Goal: Check status: Check status

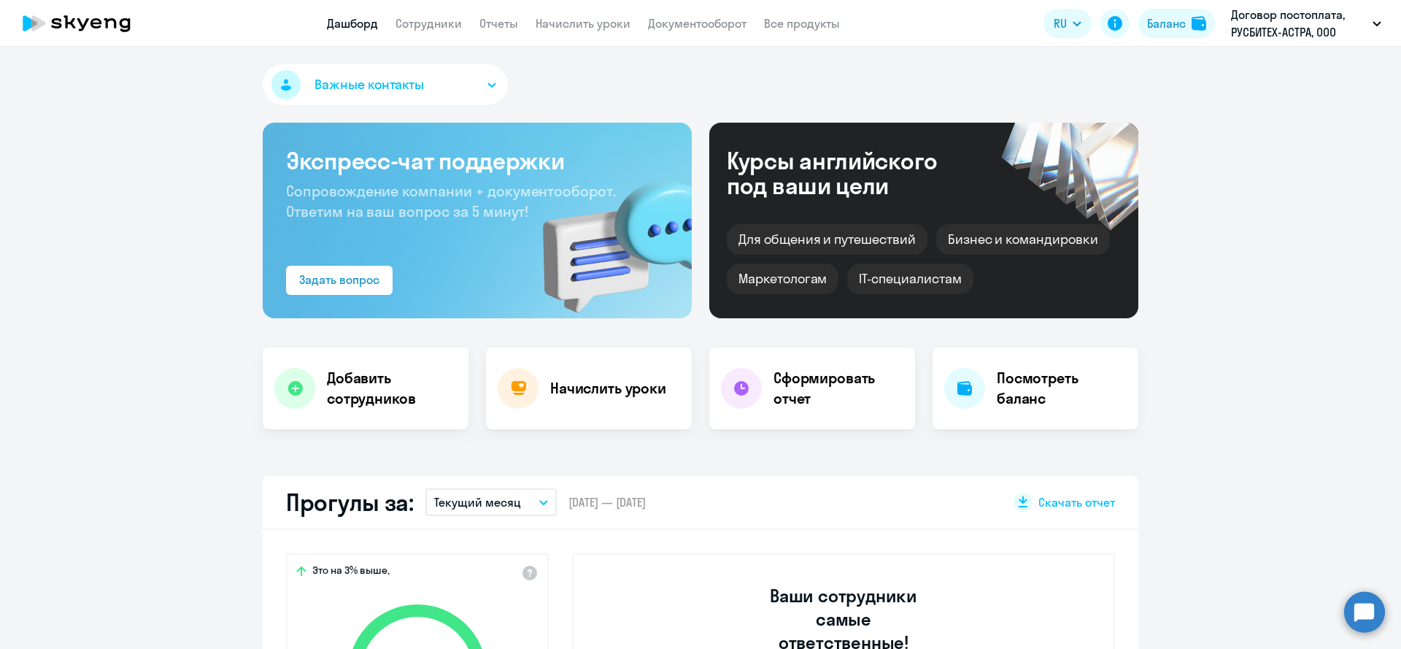
select select "30"
click at [372, 29] on link "Дашборд" at bounding box center [352, 23] width 51 height 15
click at [440, 18] on link "Сотрудники" at bounding box center [429, 23] width 66 height 15
select select "30"
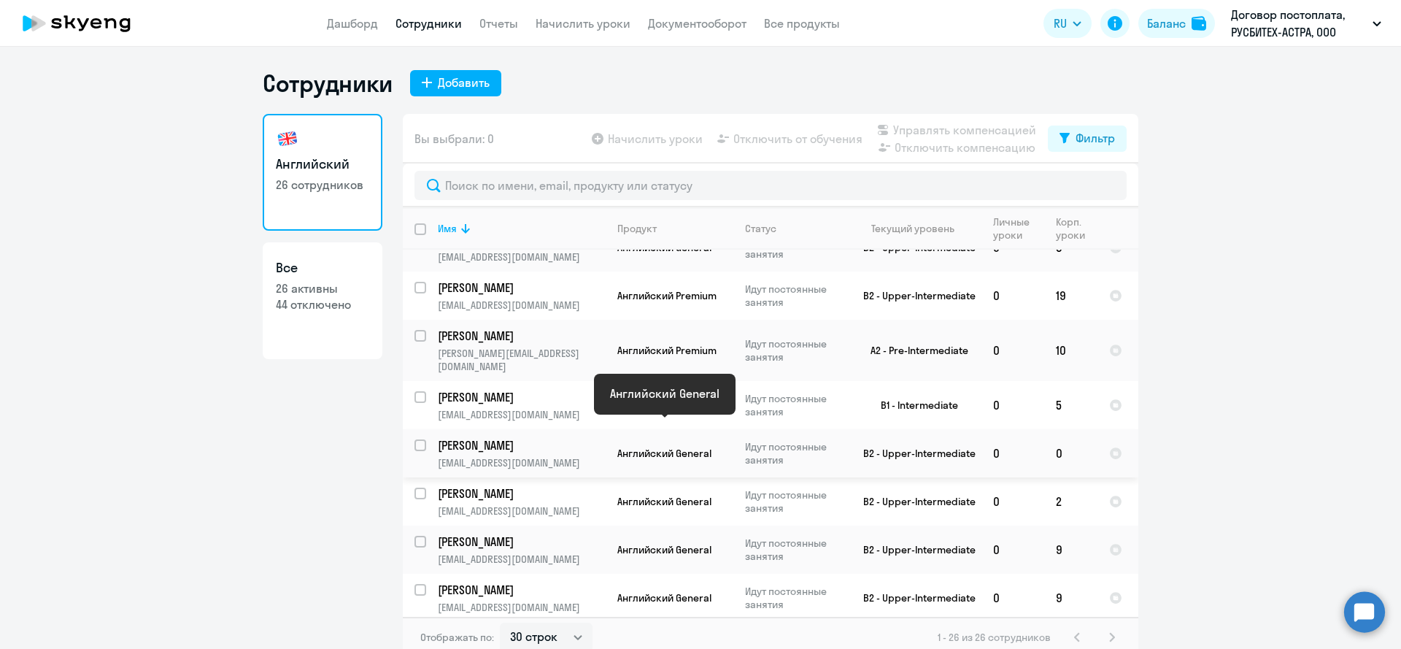
scroll to position [885, 0]
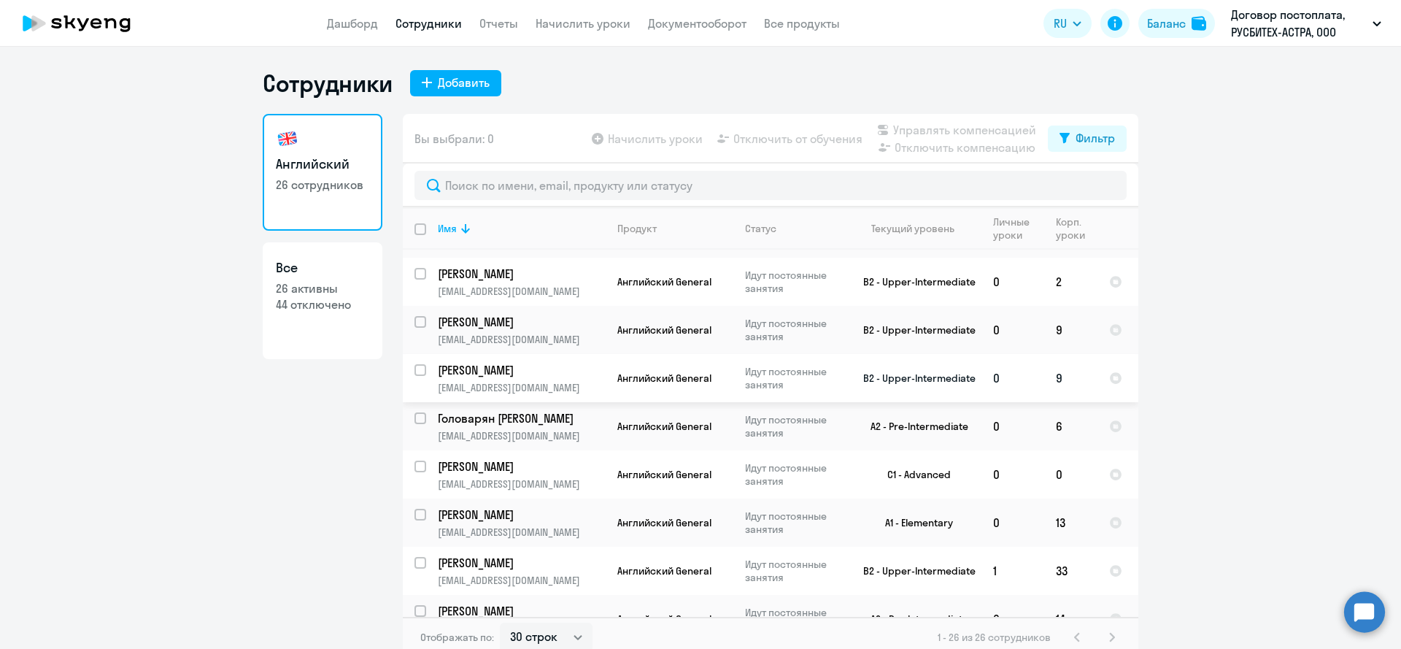
click at [550, 362] on p "[PERSON_NAME]" at bounding box center [520, 370] width 165 height 16
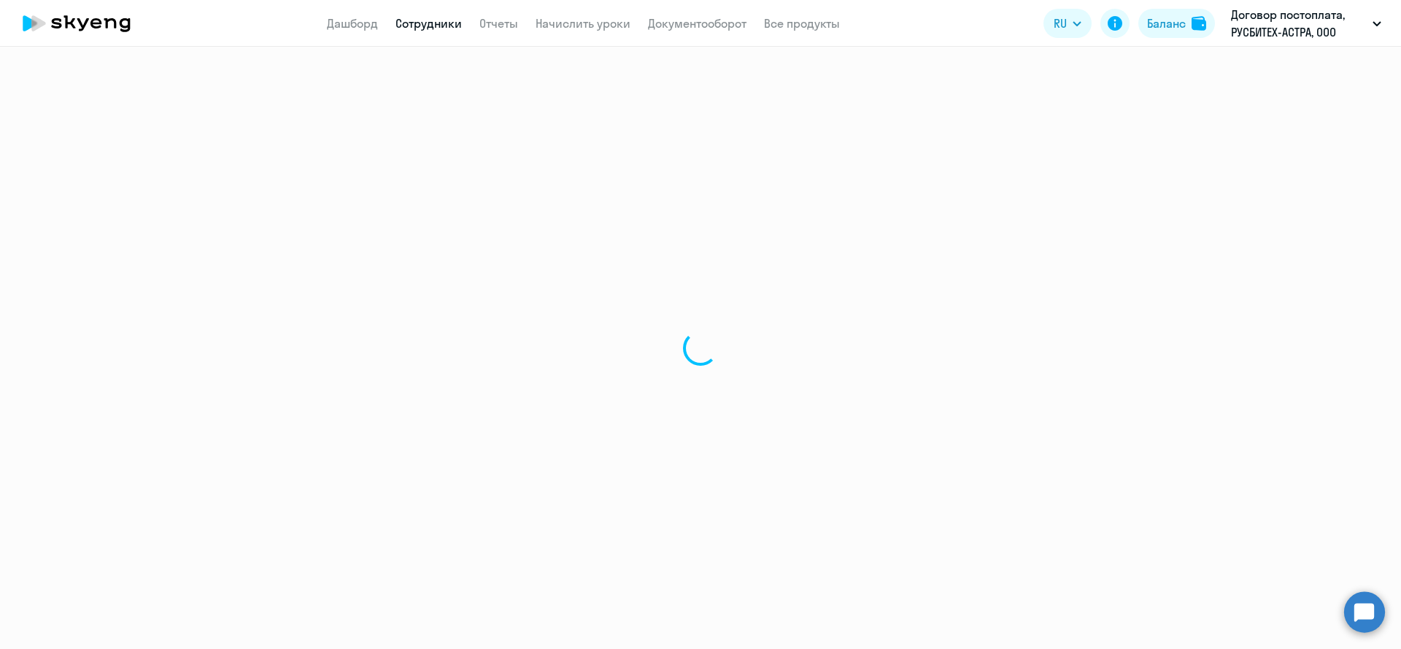
select select "english"
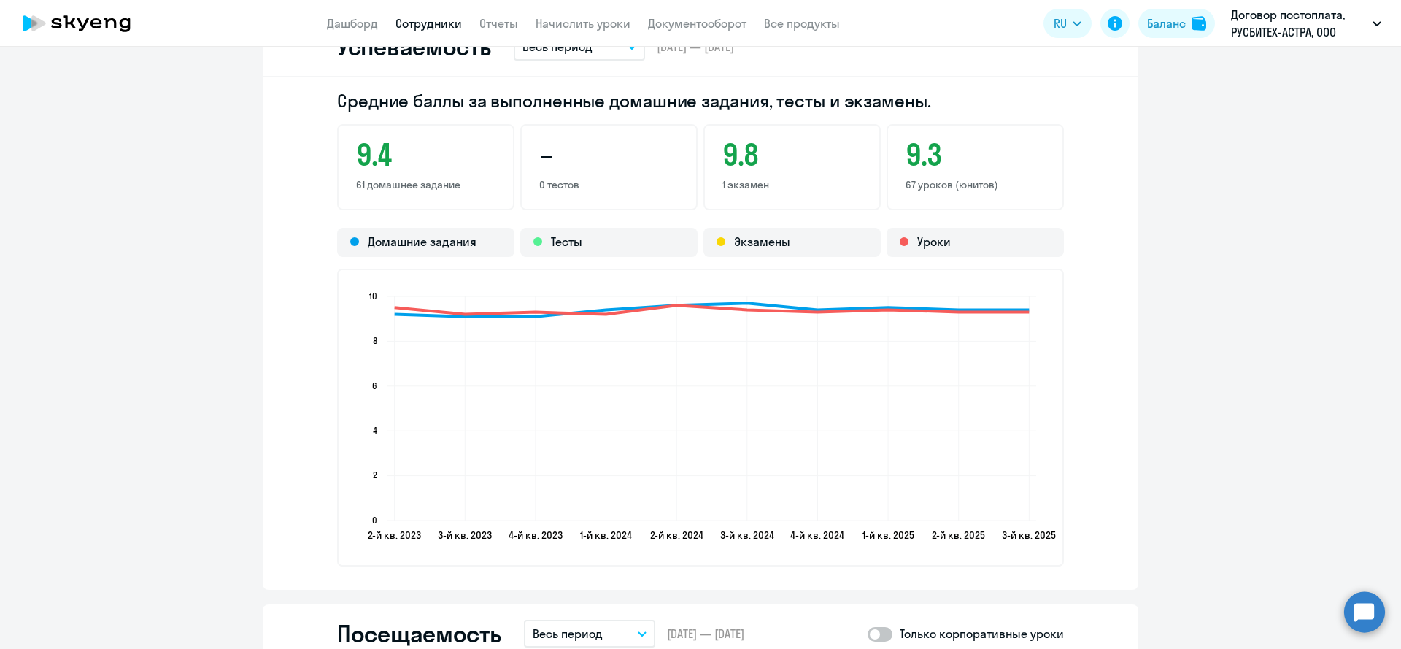
scroll to position [1414, 0]
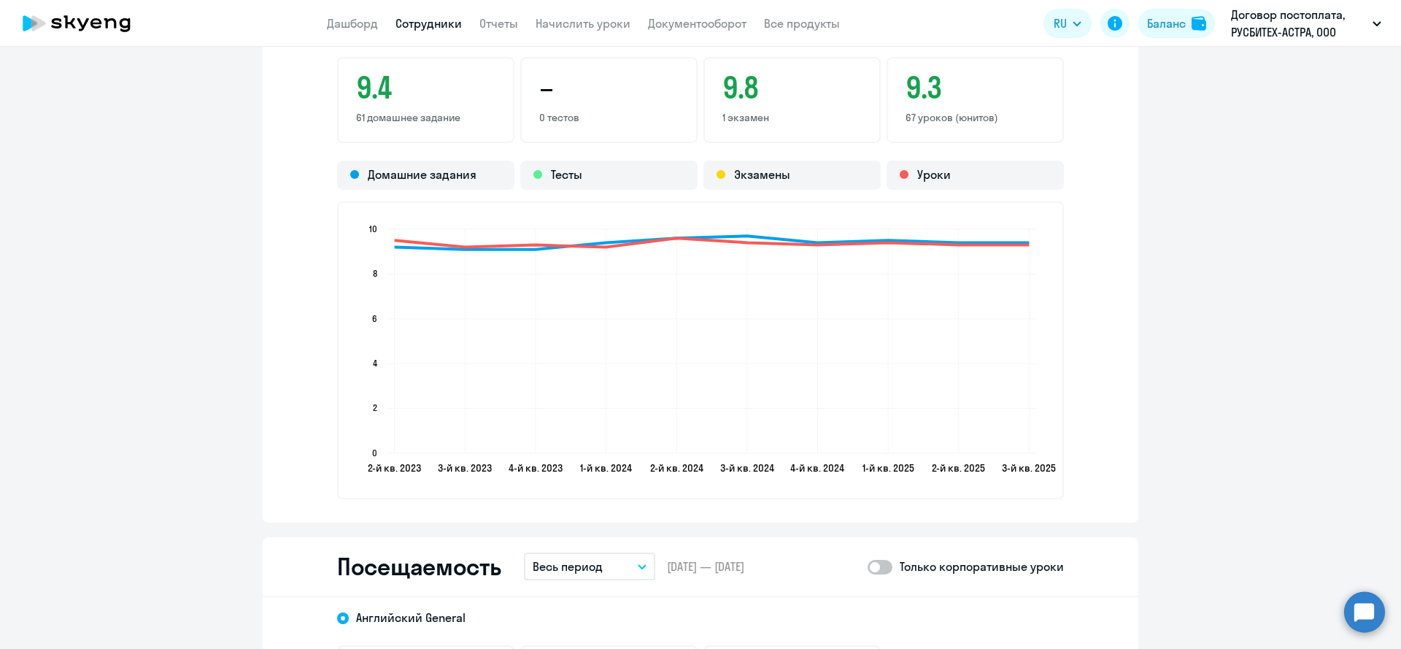
click at [843, 561] on div "Посещаемость Весь период – [DATE] — [DATE] Только корпоративные уроки" at bounding box center [701, 567] width 876 height 60
click at [890, 566] on span at bounding box center [880, 567] width 25 height 15
click at [868, 566] on input "checkbox" at bounding box center [867, 566] width 1 height 1
checkbox input "true"
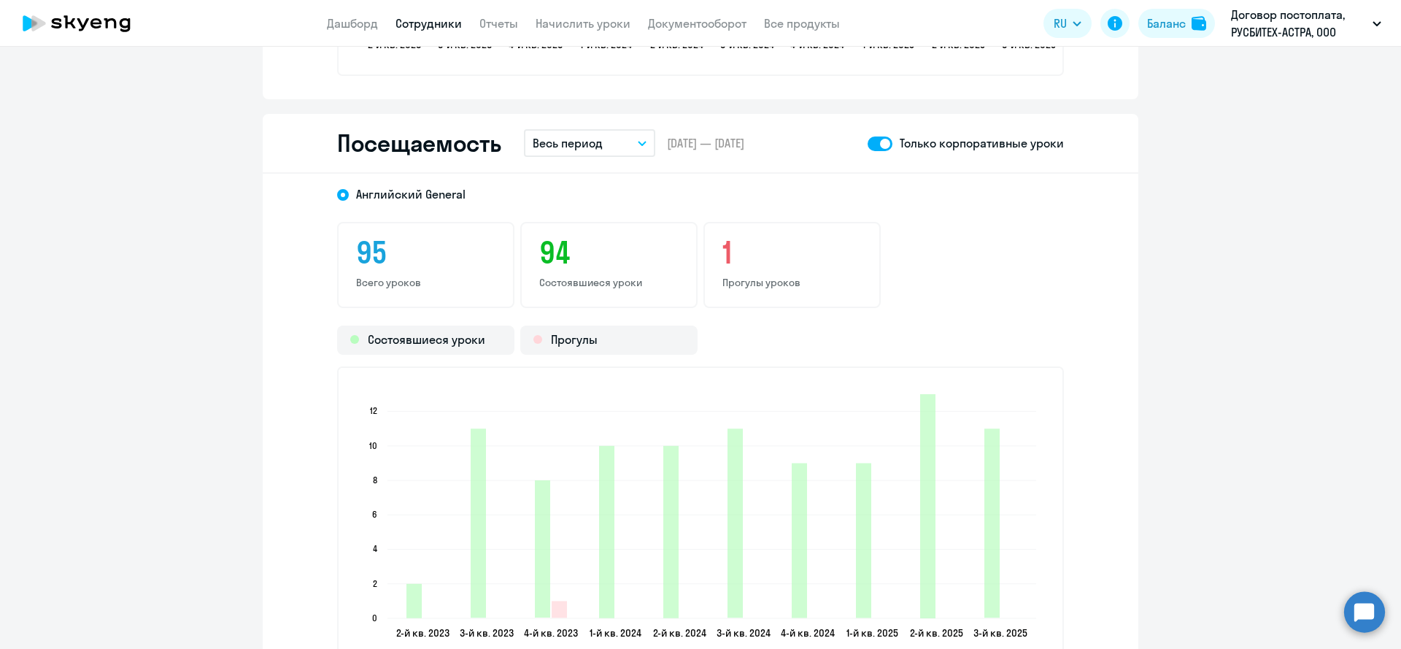
scroll to position [1698, 0]
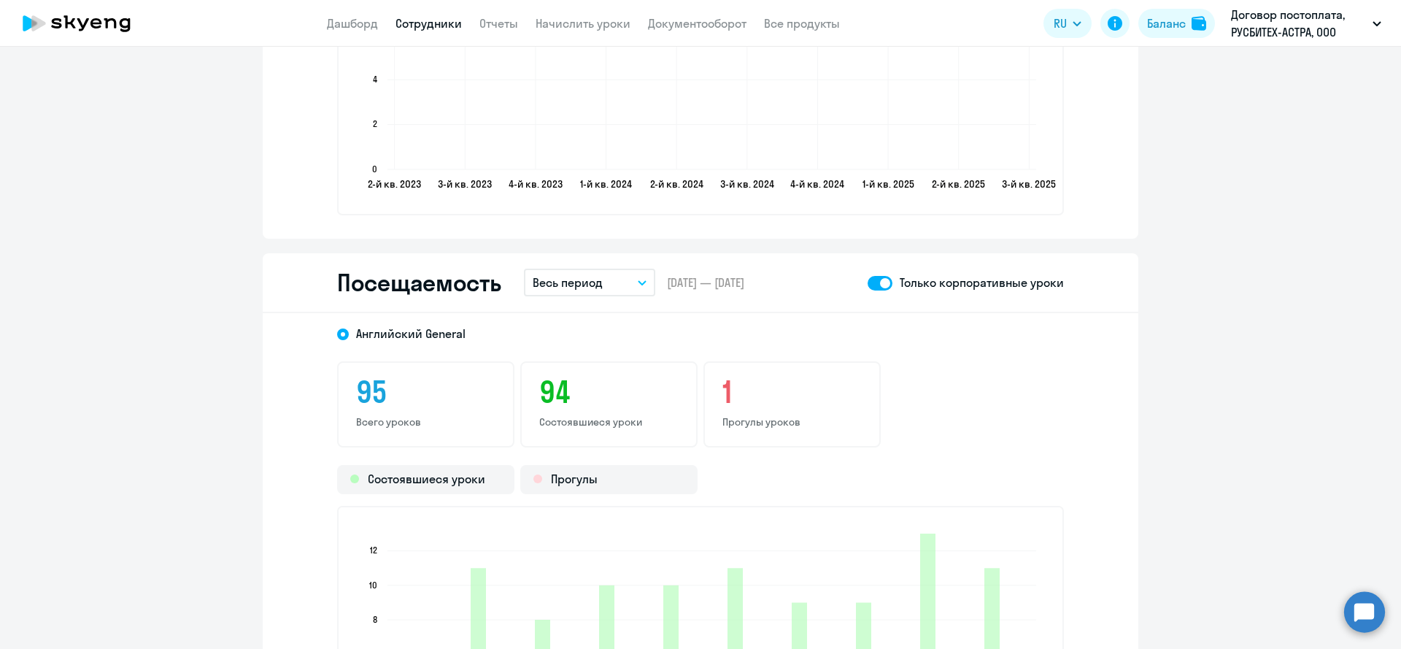
click at [622, 292] on button "Весь период" at bounding box center [589, 283] width 131 height 28
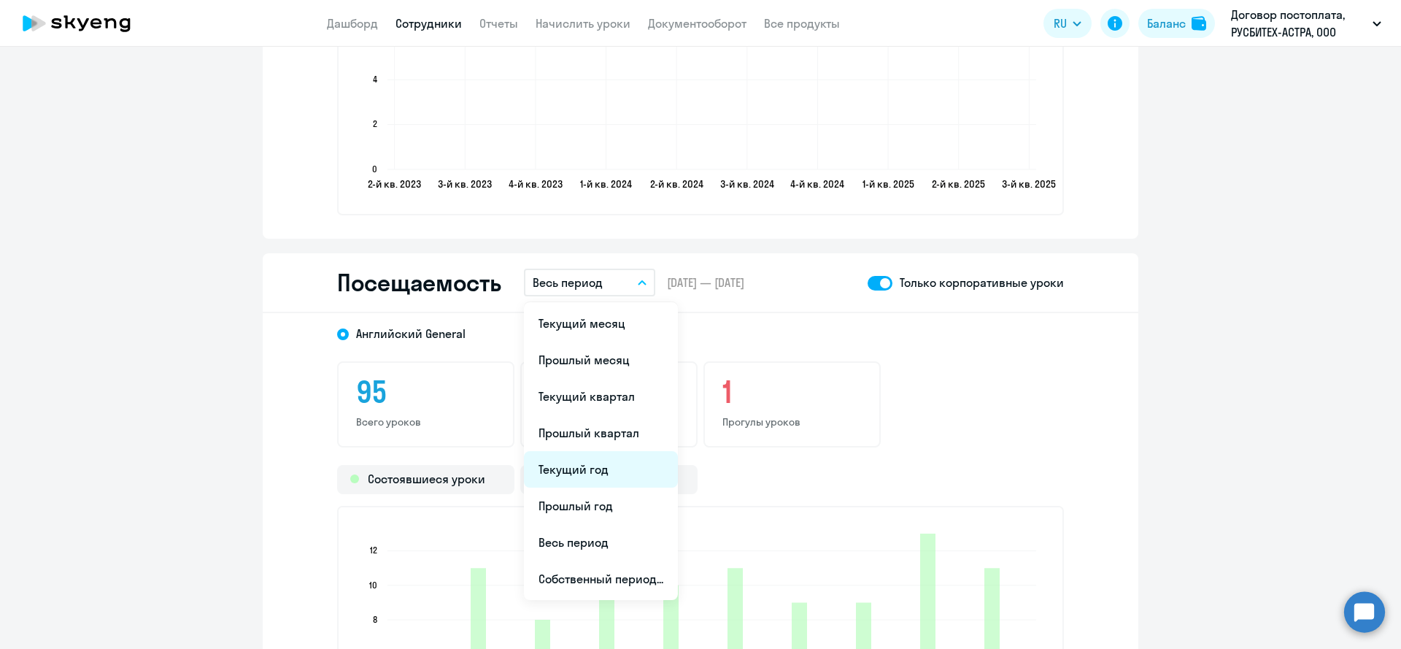
click at [620, 463] on li "Текущий год" at bounding box center [601, 469] width 154 height 36
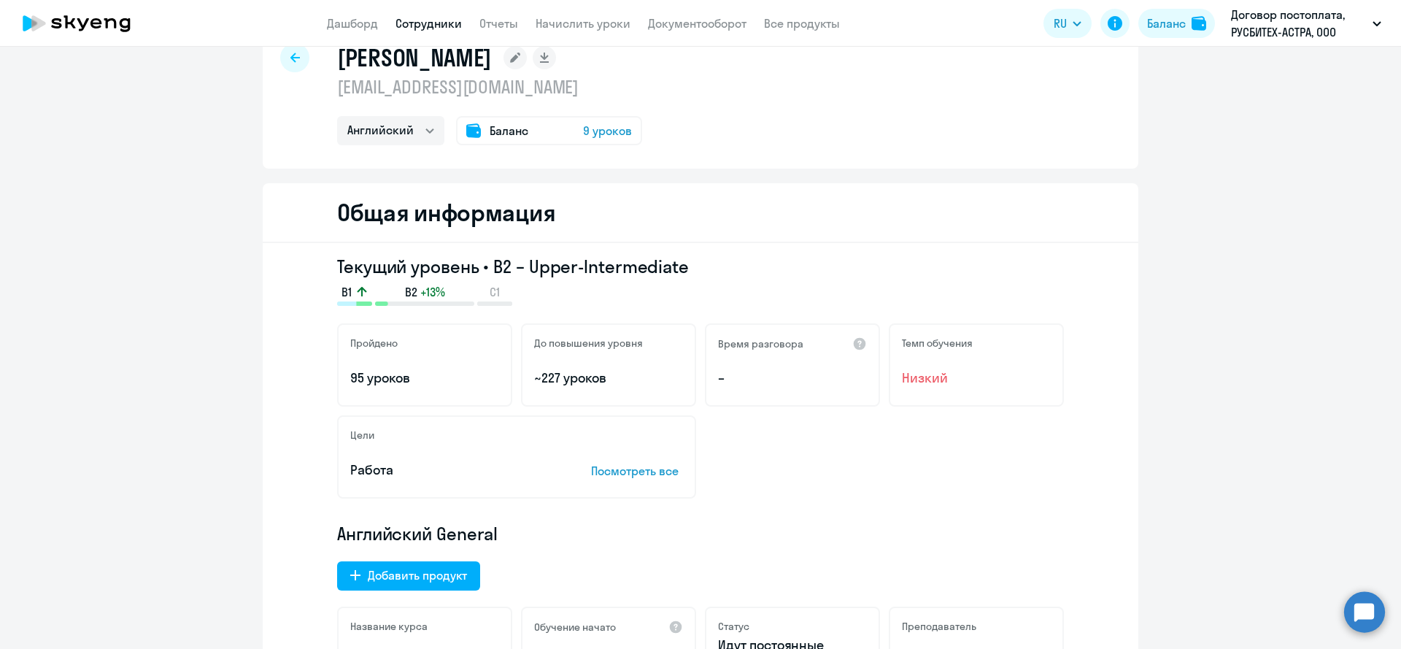
scroll to position [0, 0]
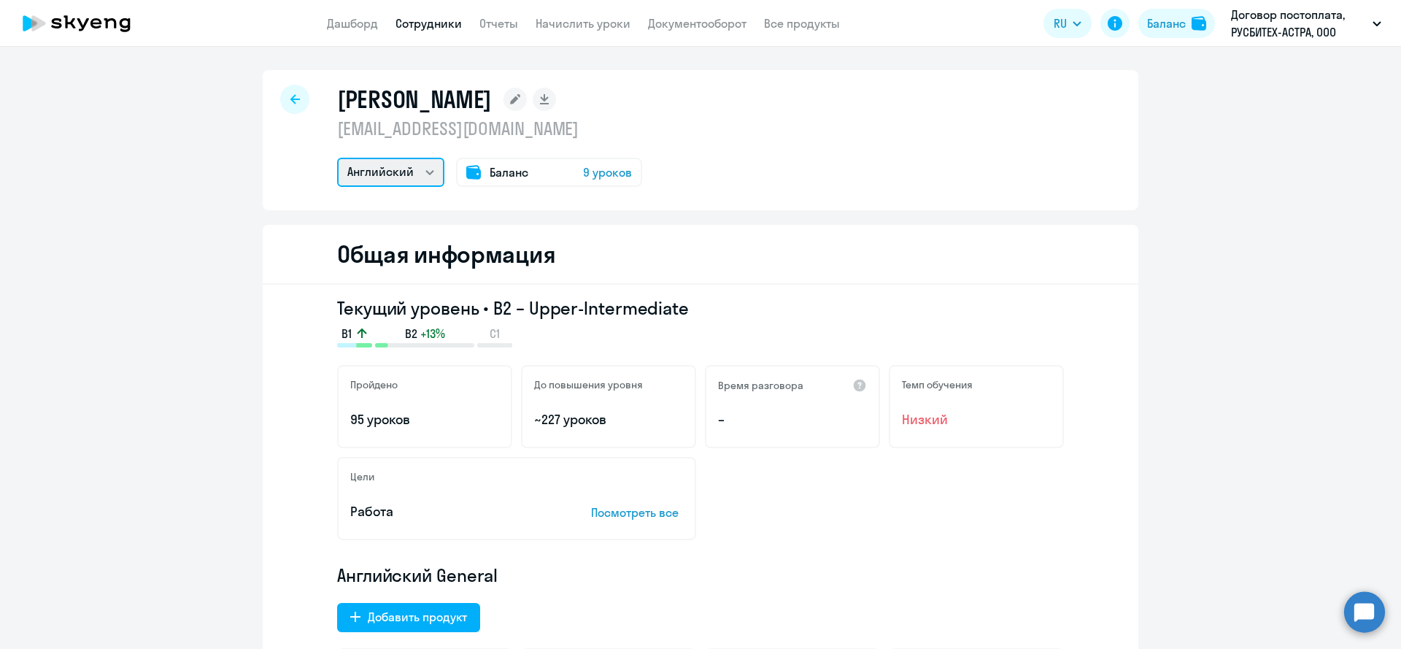
click at [413, 177] on select "Английский" at bounding box center [390, 172] width 107 height 29
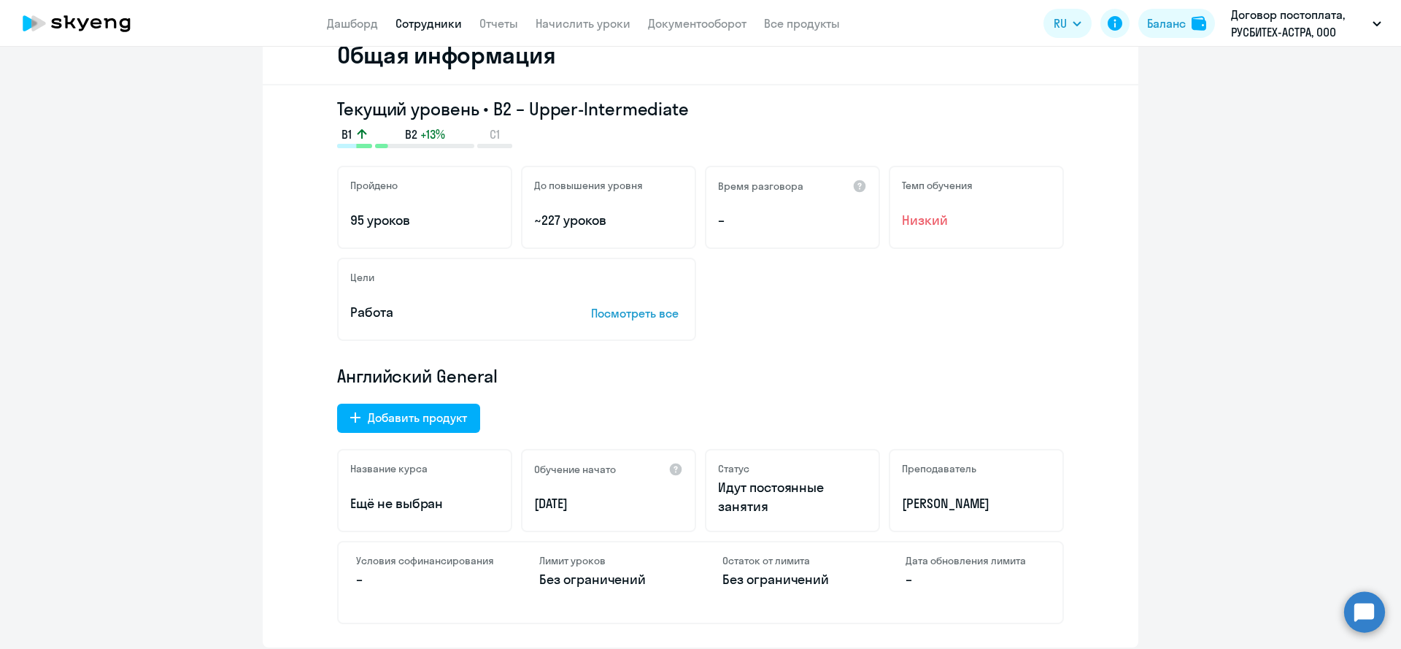
scroll to position [250, 0]
